Goal: Answer question/provide support

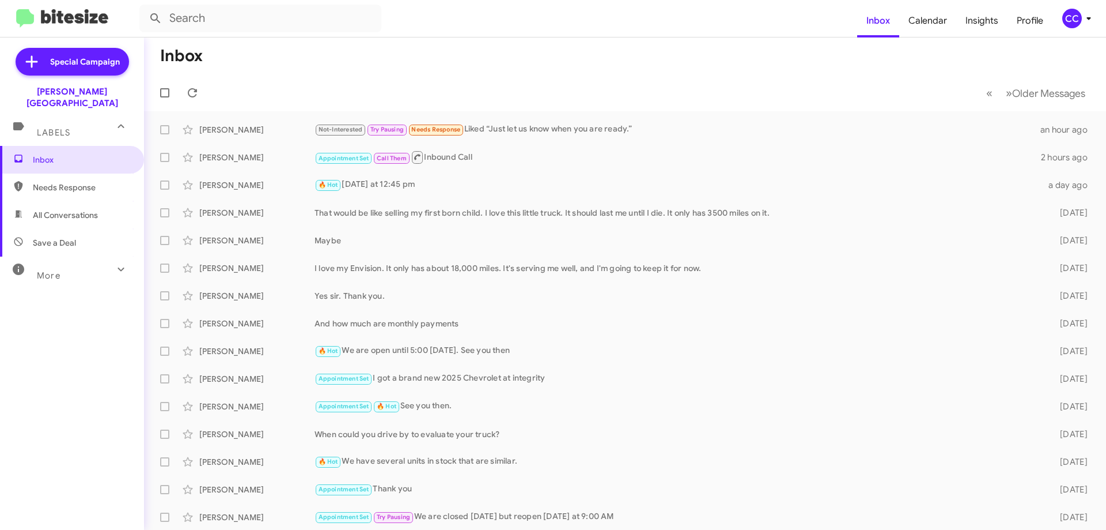
click at [54, 209] on span "All Conversations" at bounding box center [65, 215] width 65 height 12
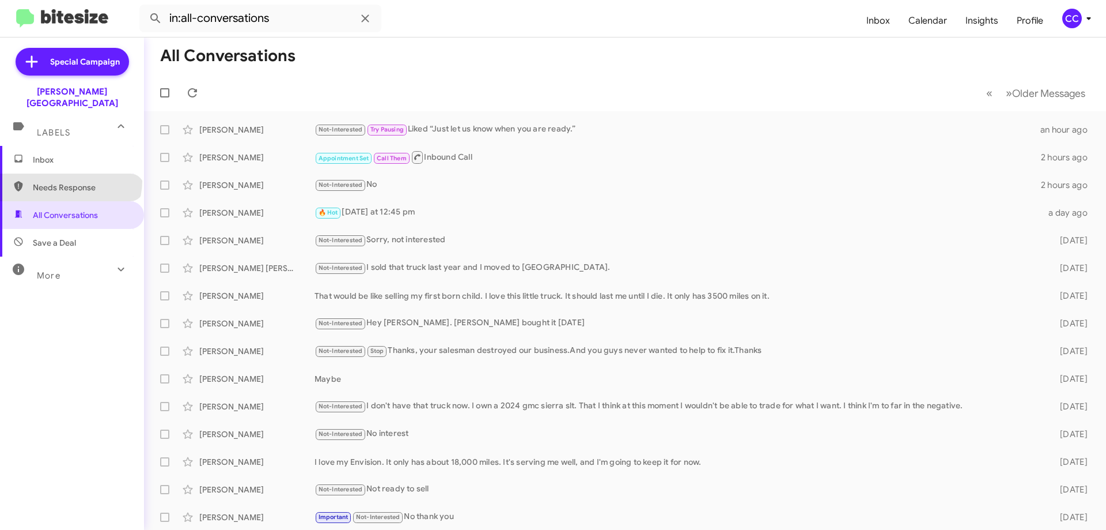
click at [70, 173] on span "Needs Response" at bounding box center [72, 187] width 144 height 28
type input "in:needs-response"
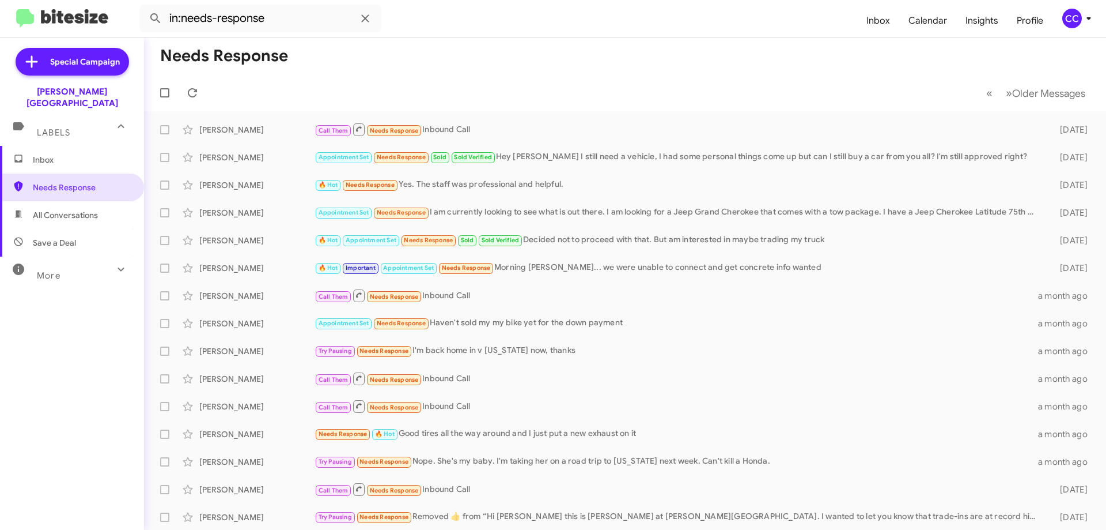
click at [27, 146] on span "Inbox" at bounding box center [72, 160] width 144 height 28
